Goal: Information Seeking & Learning: Learn about a topic

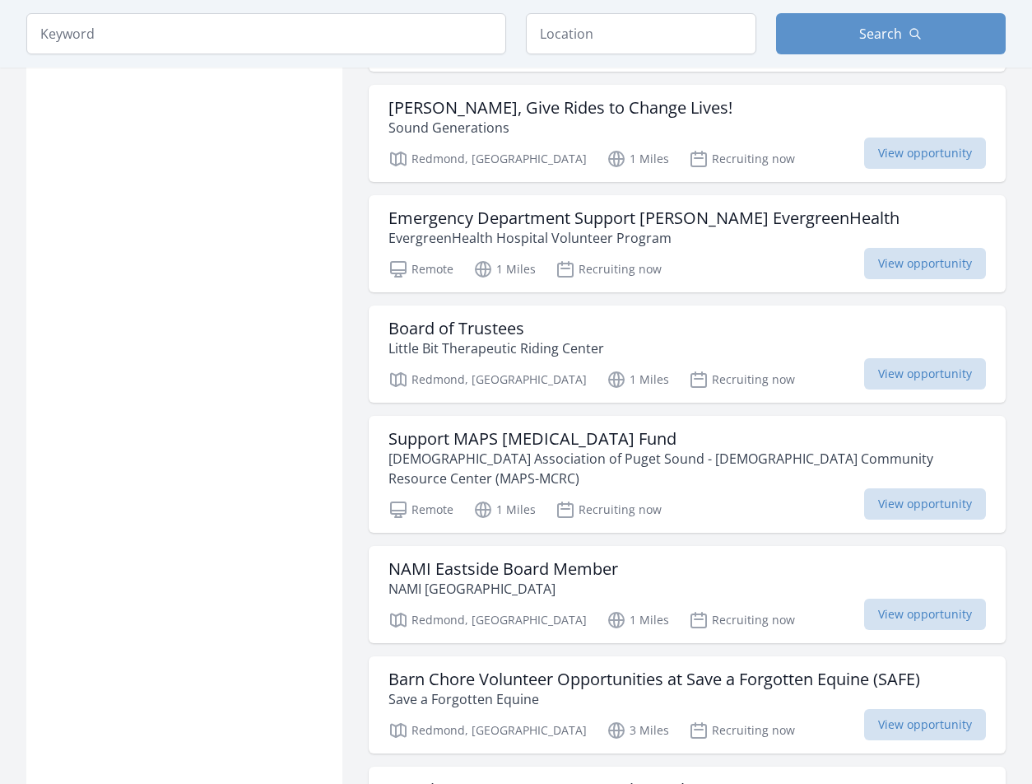
scroll to position [1429, 0]
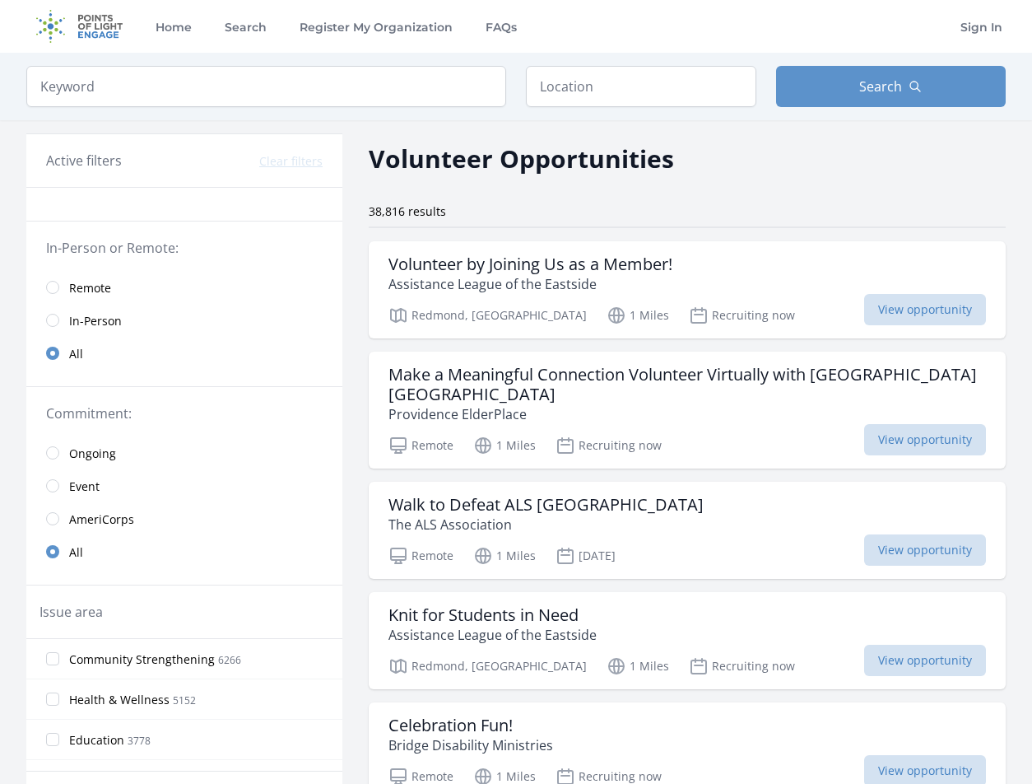
click at [126, 278] on link "Remote" at bounding box center [184, 287] width 316 height 33
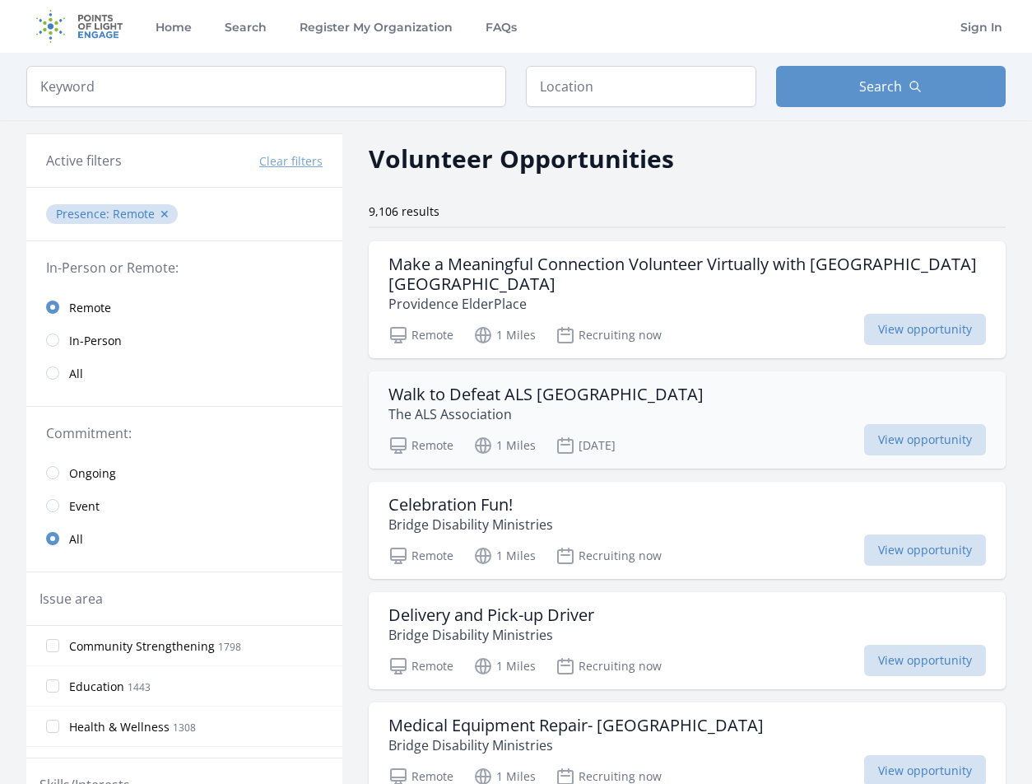
click at [606, 444] on p "[DATE]" at bounding box center [586, 446] width 60 height 20
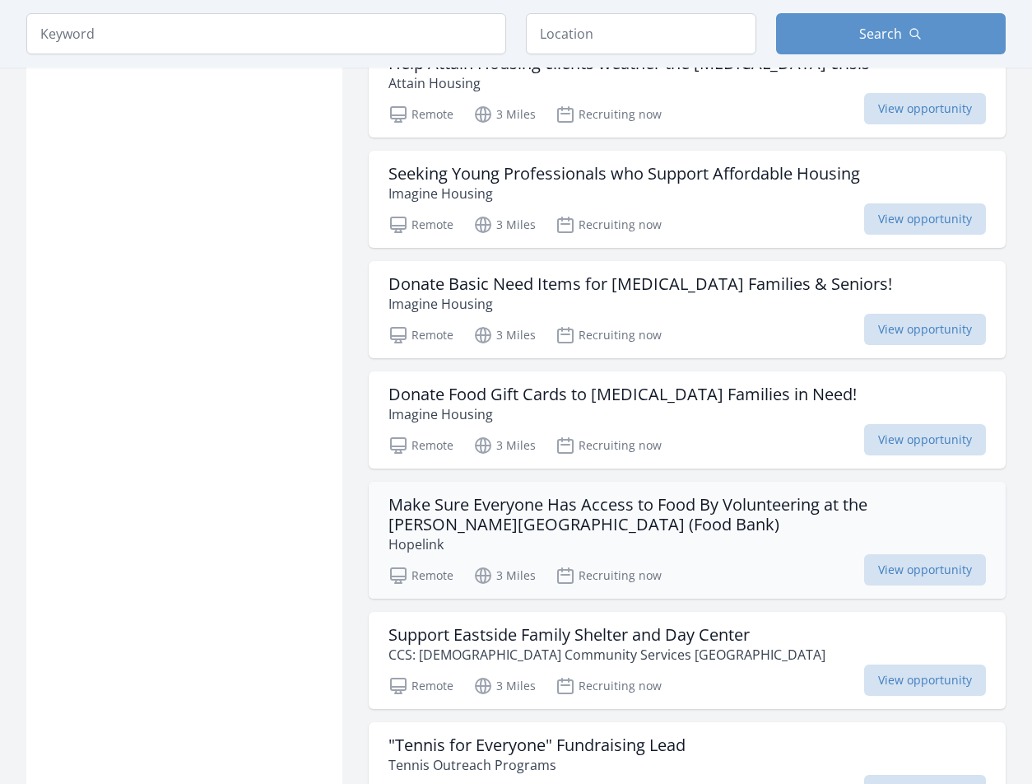
scroll to position [1697, 0]
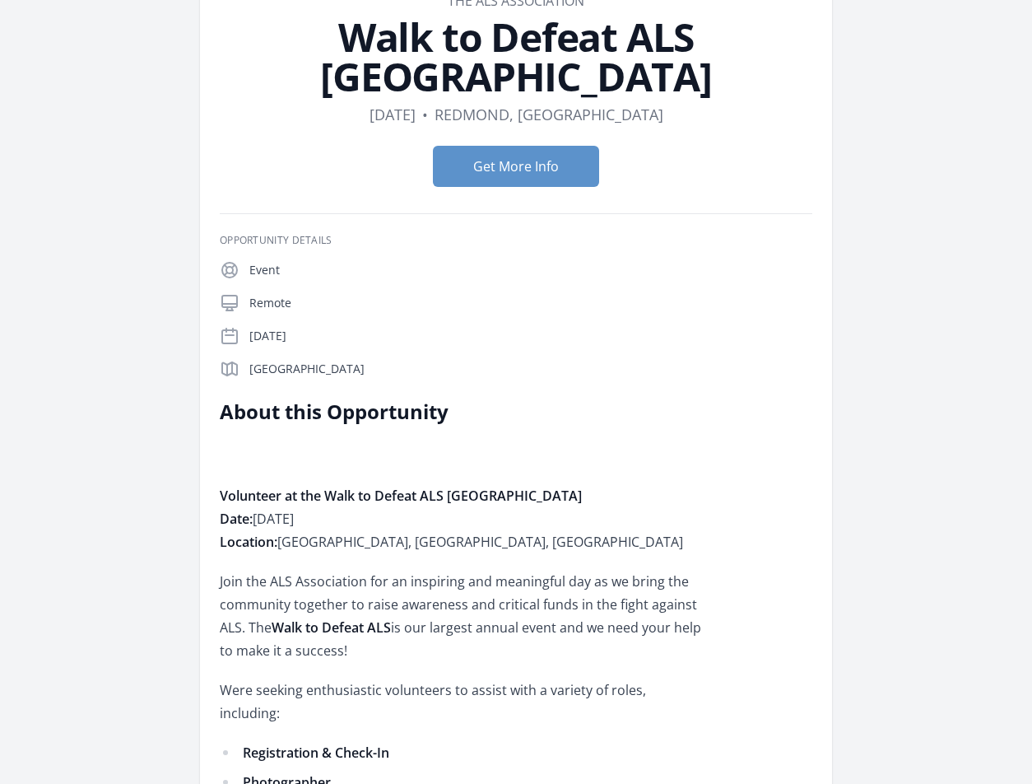
scroll to position [414, 0]
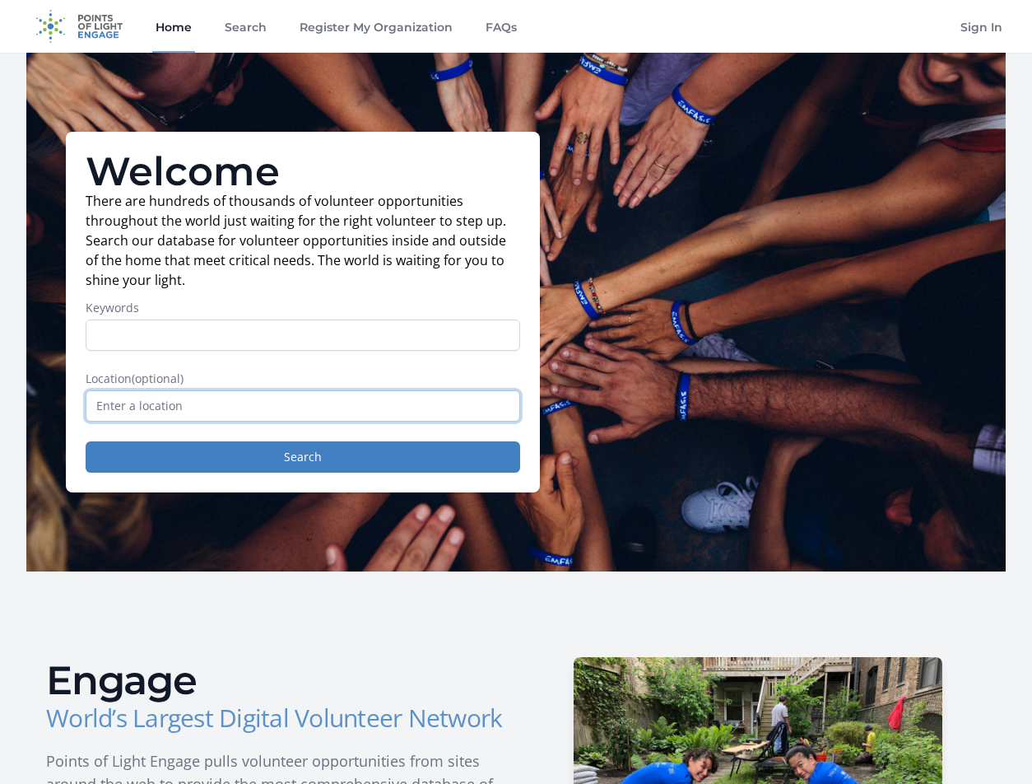
drag, startPoint x: 307, startPoint y: 412, endPoint x: 305, endPoint y: 389, distance: 23.2
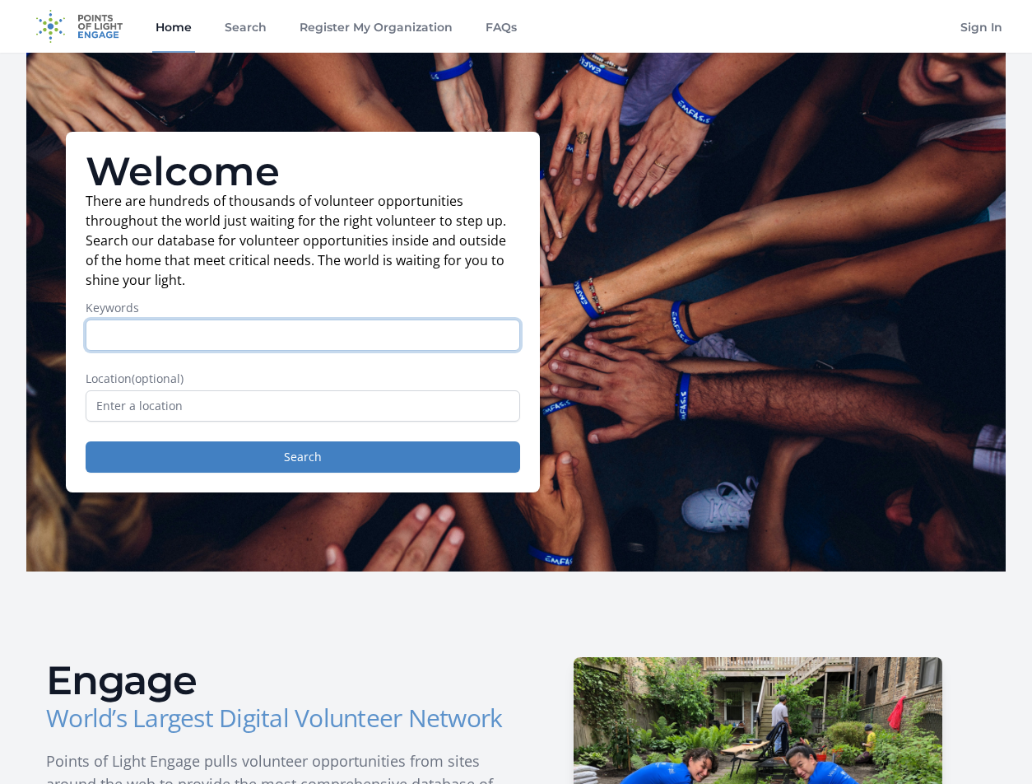
click at [277, 326] on input "Keywords" at bounding box center [303, 334] width 435 height 31
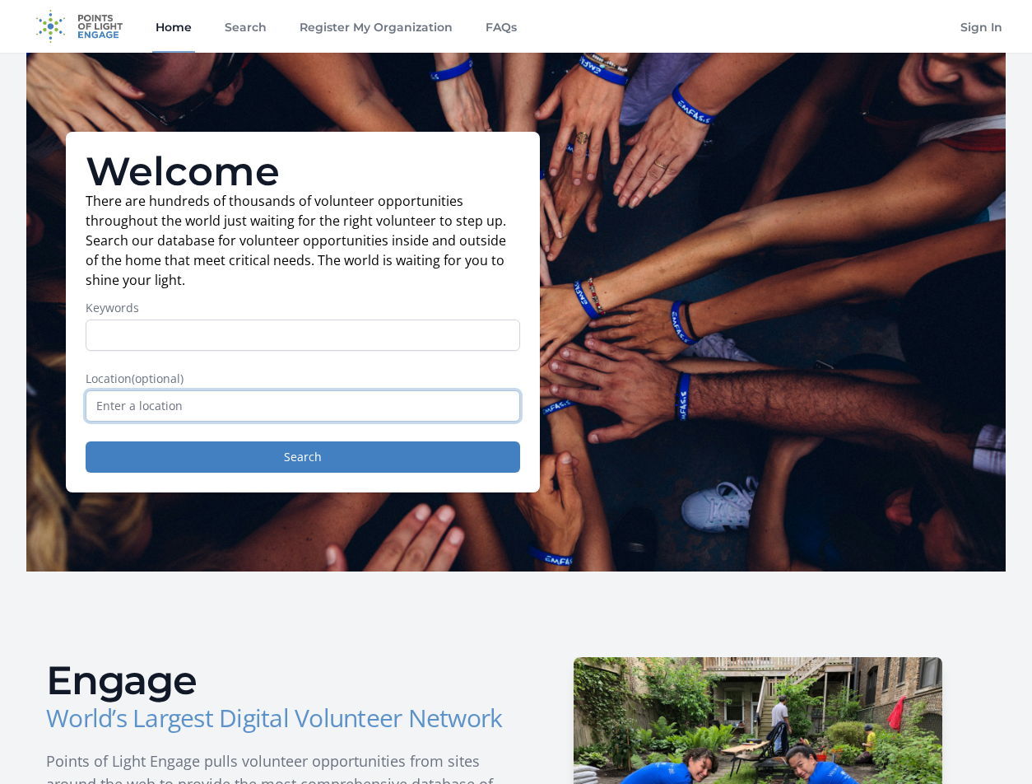
click at [125, 410] on input "text" at bounding box center [303, 405] width 435 height 31
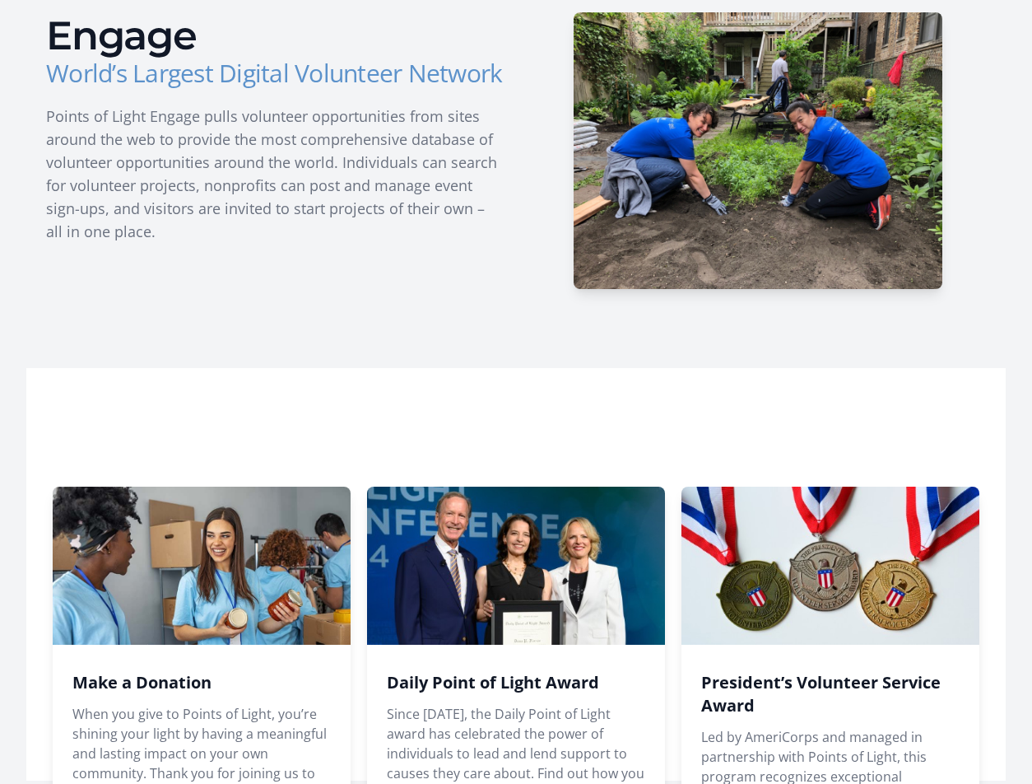
scroll to position [846, 0]
